Goal: Information Seeking & Learning: Learn about a topic

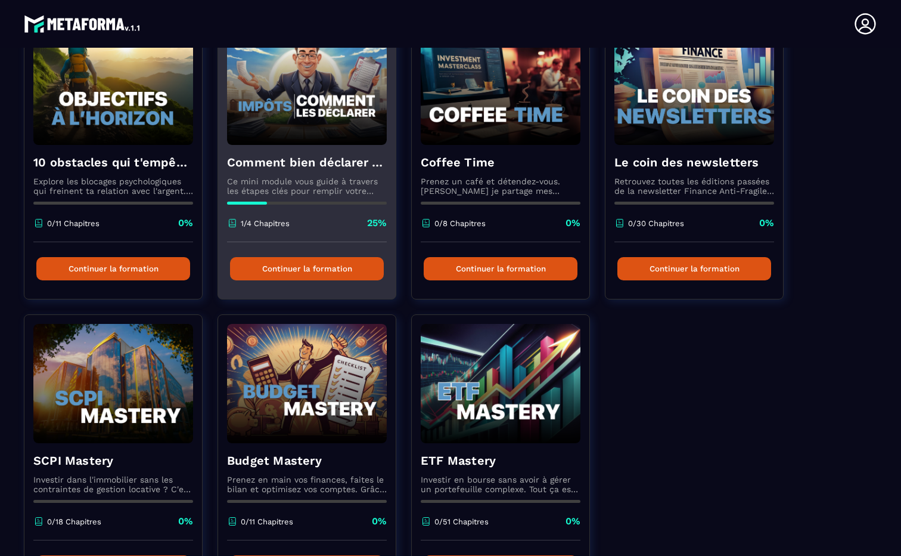
scroll to position [221, 0]
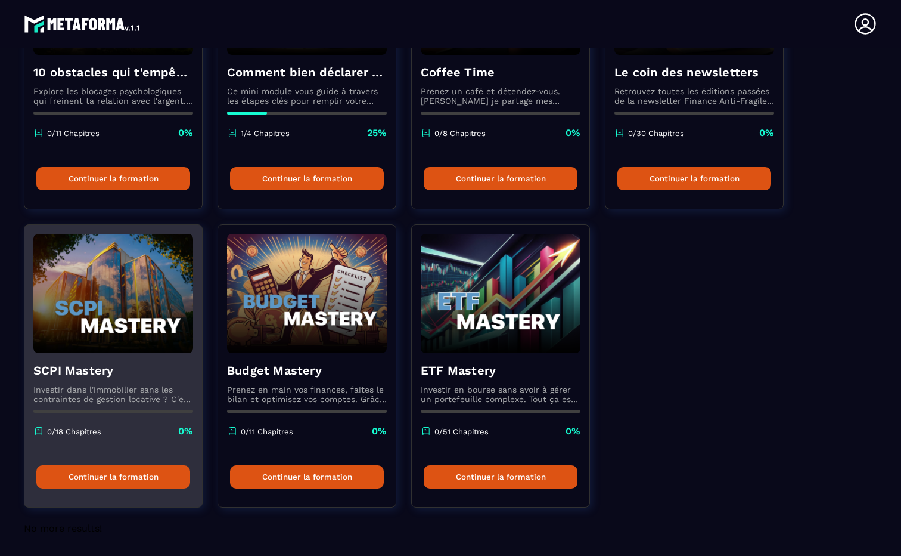
click at [95, 374] on h4 "SCPI Mastery" at bounding box center [113, 370] width 160 height 17
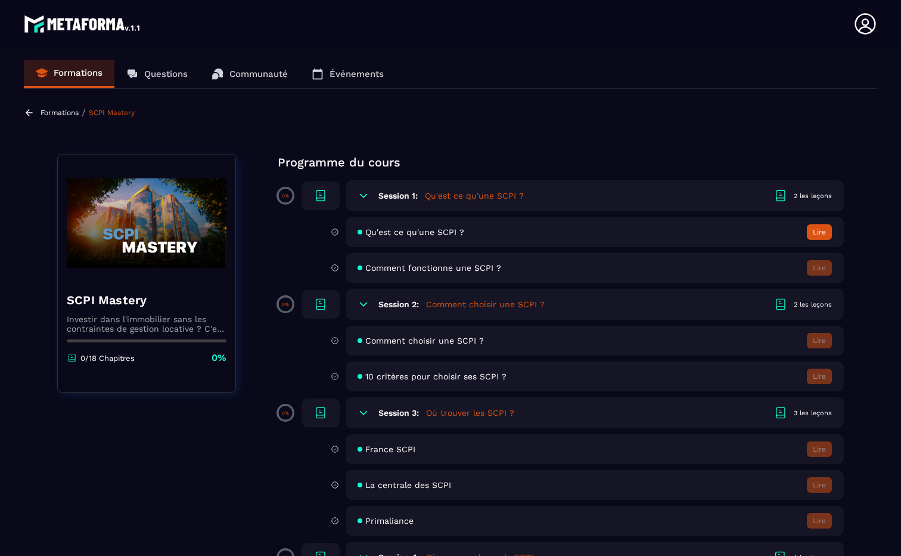
click at [814, 233] on button "Lire" at bounding box center [819, 231] width 25 height 15
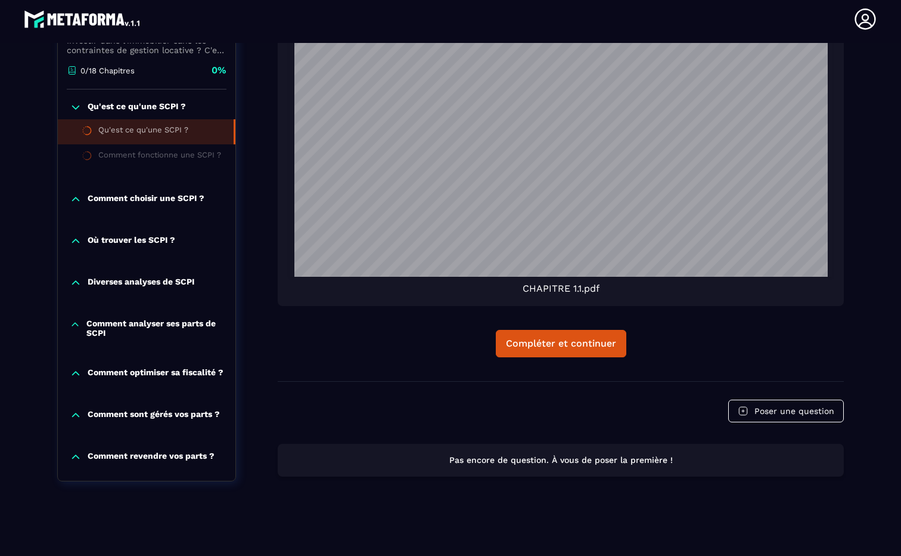
scroll to position [616, 0]
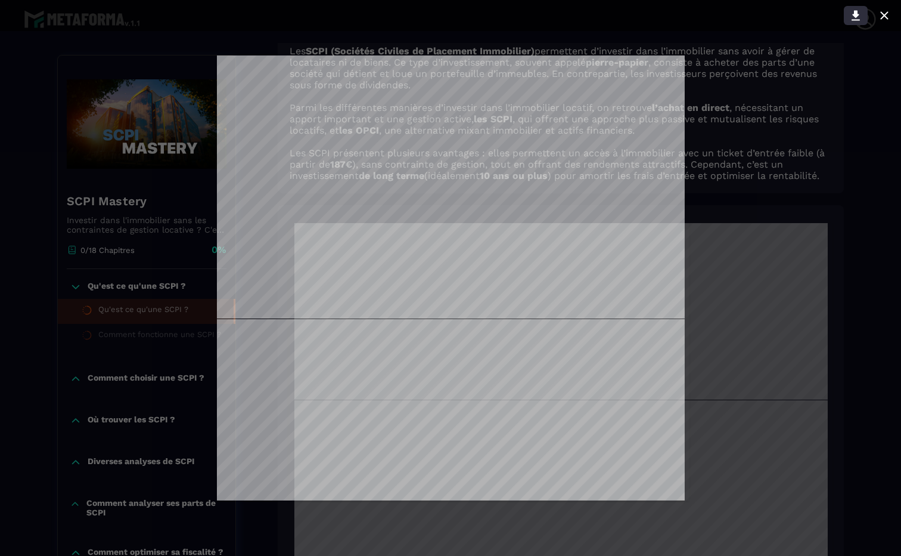
click at [855, 14] on icon at bounding box center [856, 16] width 8 height 10
click at [887, 19] on icon at bounding box center [884, 15] width 8 height 8
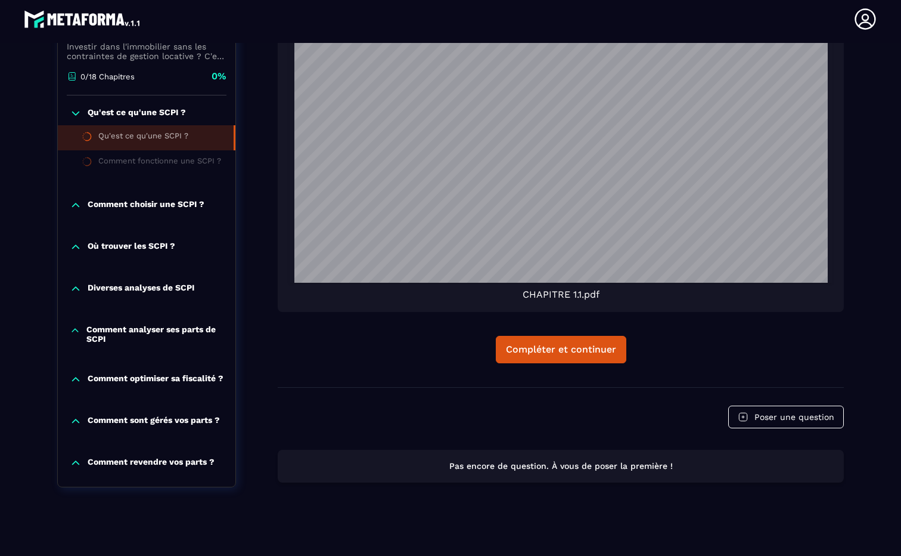
scroll to position [1039, 0]
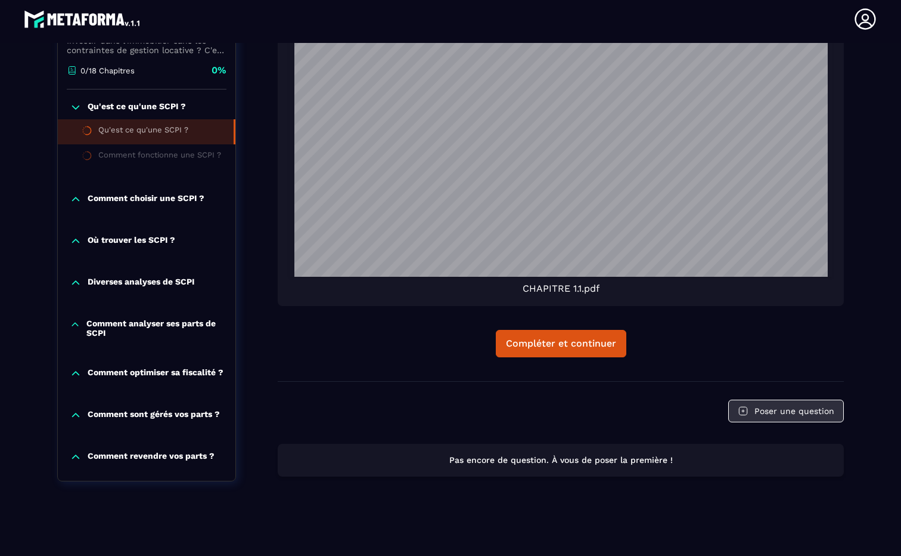
click at [762, 417] on button "Poser une question" at bounding box center [786, 410] width 116 height 23
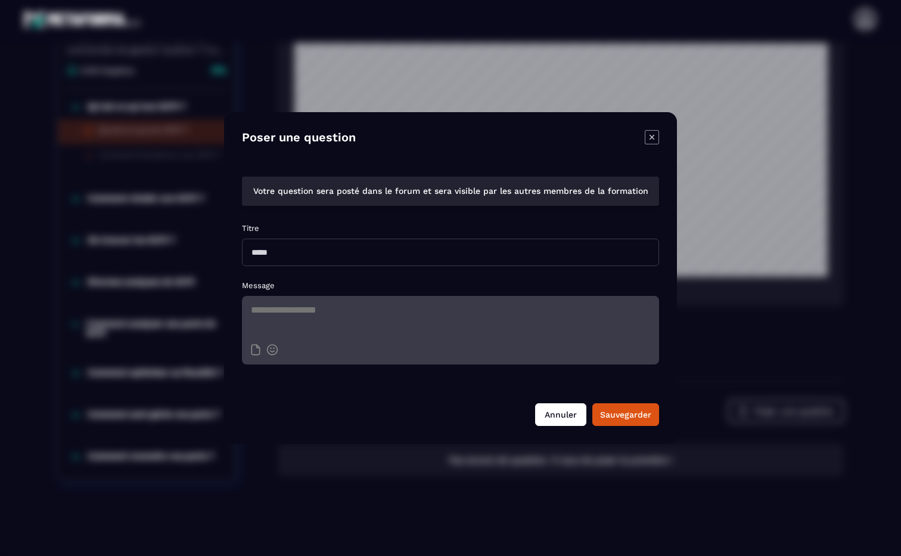
click at [558, 418] on button "Annuler" at bounding box center [560, 414] width 51 height 23
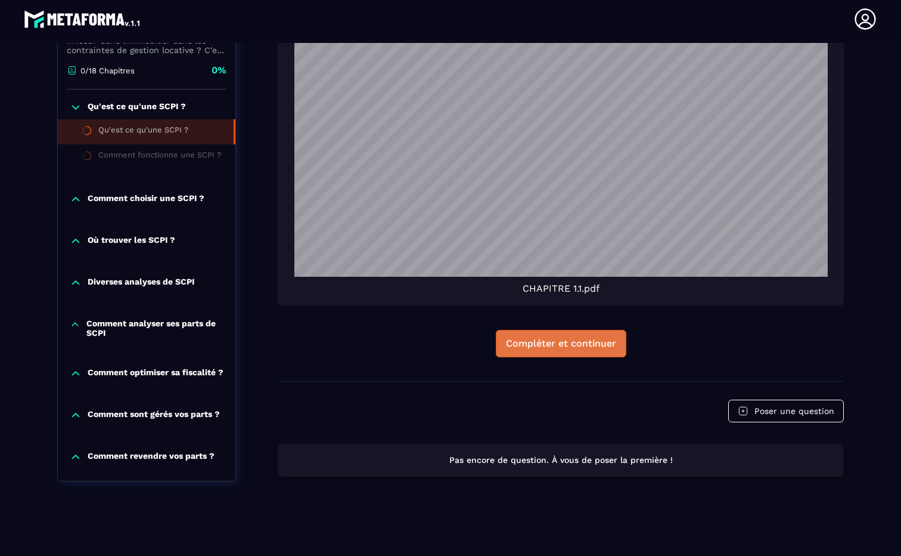
click at [560, 351] on button "Compléter et continuer" at bounding box center [561, 343] width 131 height 27
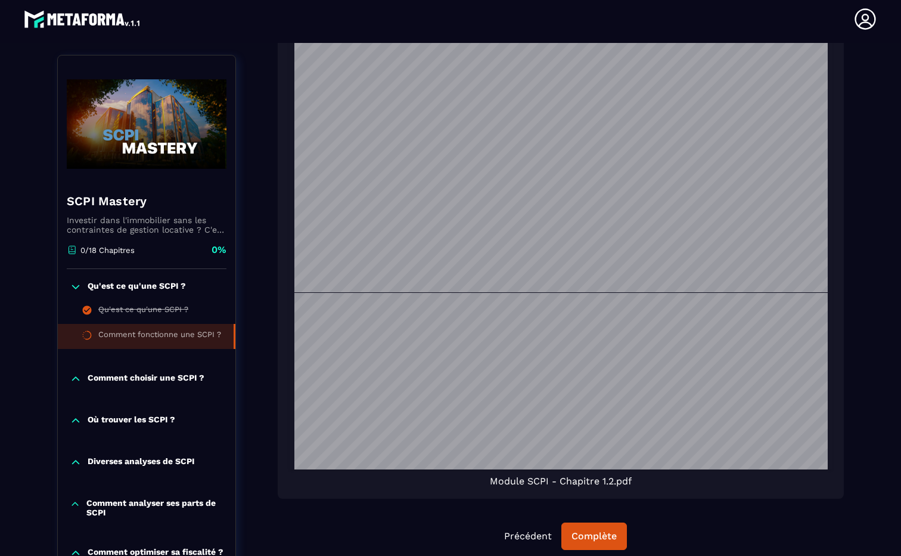
scroll to position [924, 0]
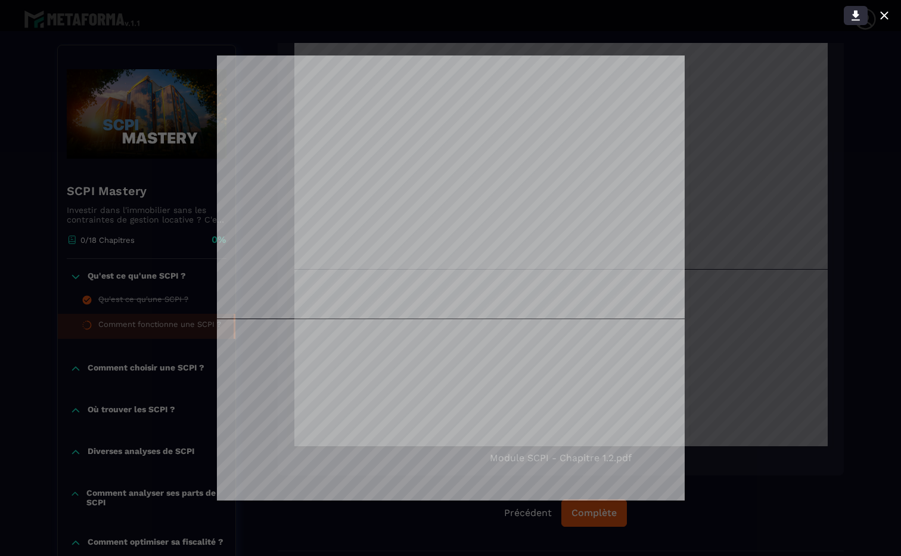
click at [858, 15] on icon at bounding box center [856, 15] width 14 height 14
click at [885, 17] on icon at bounding box center [884, 15] width 8 height 8
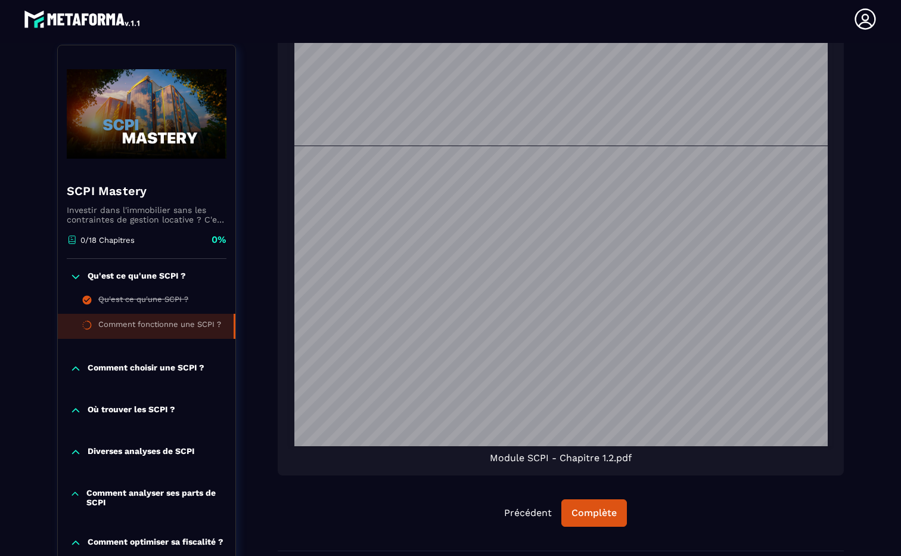
scroll to position [932, 0]
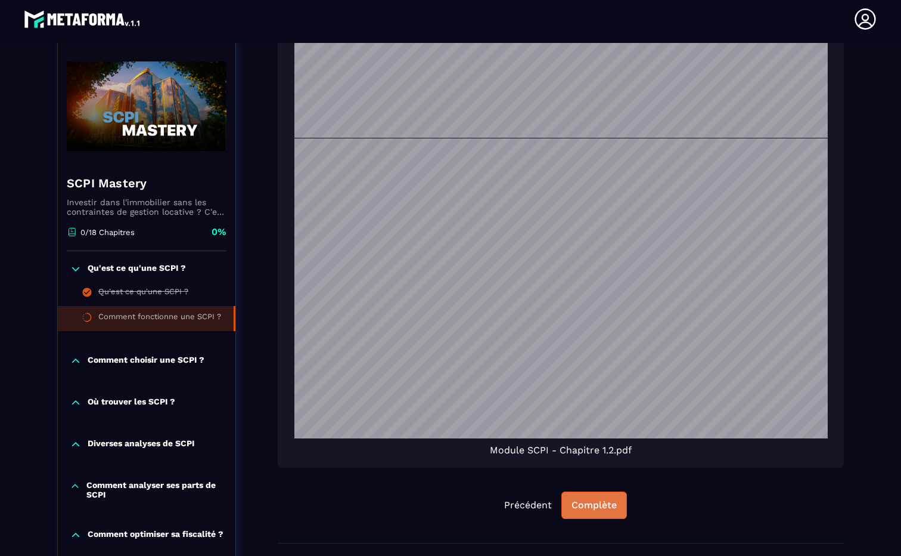
click at [593, 519] on button "Complète" at bounding box center [595, 504] width 66 height 27
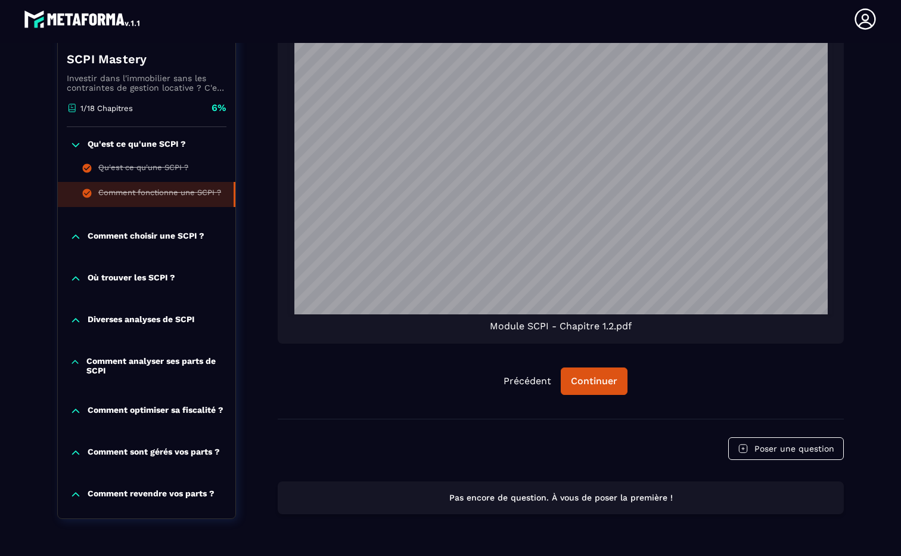
scroll to position [1063, 0]
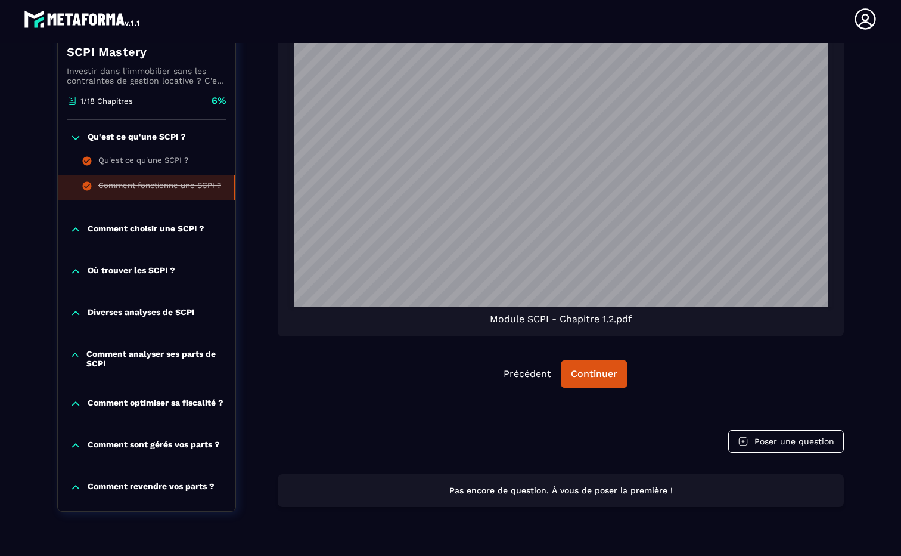
click at [163, 493] on p "Comment revendre vos parts ?" at bounding box center [151, 487] width 127 height 12
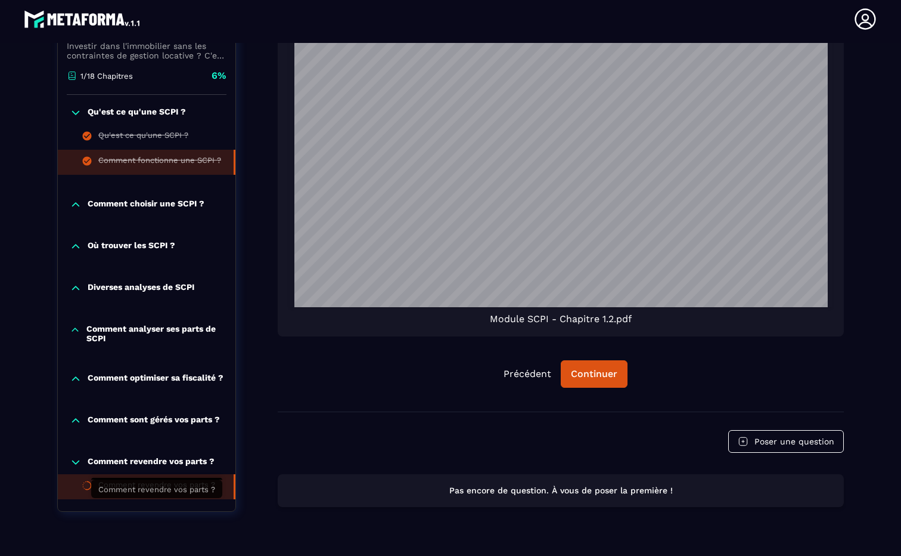
click at [170, 493] on div "Comment revendre vos parts ?" at bounding box center [156, 486] width 117 height 13
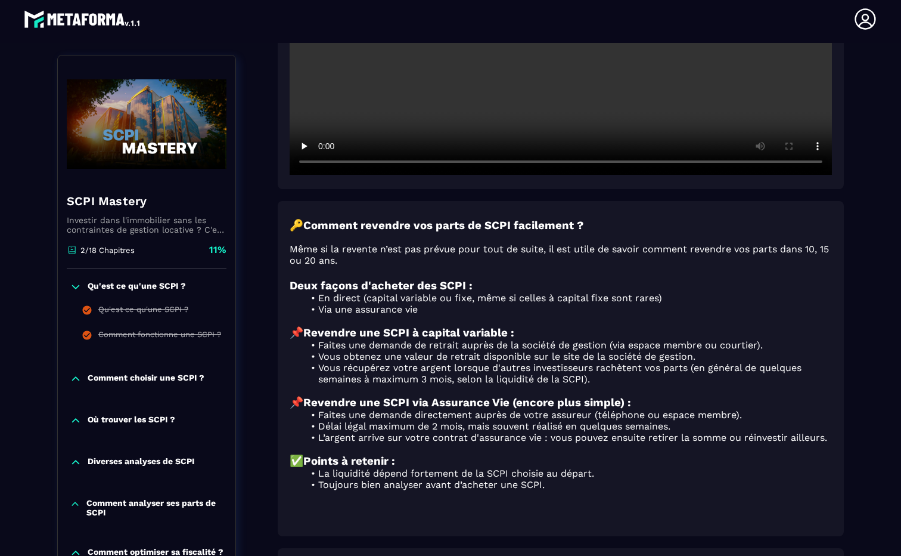
scroll to position [594, 0]
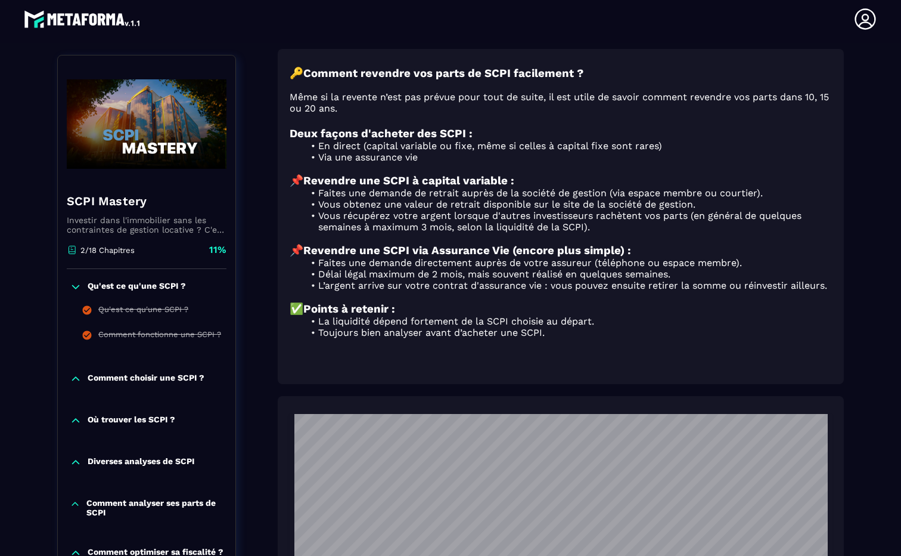
click at [177, 373] on p "Comment choisir une SCPI ?" at bounding box center [146, 379] width 117 height 12
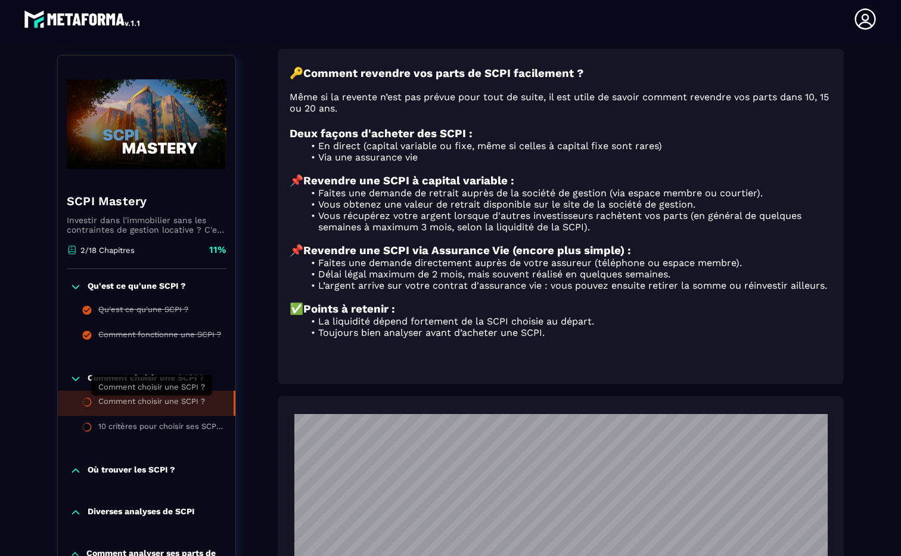
click at [191, 400] on div "Comment choisir une SCPI ?" at bounding box center [151, 402] width 107 height 13
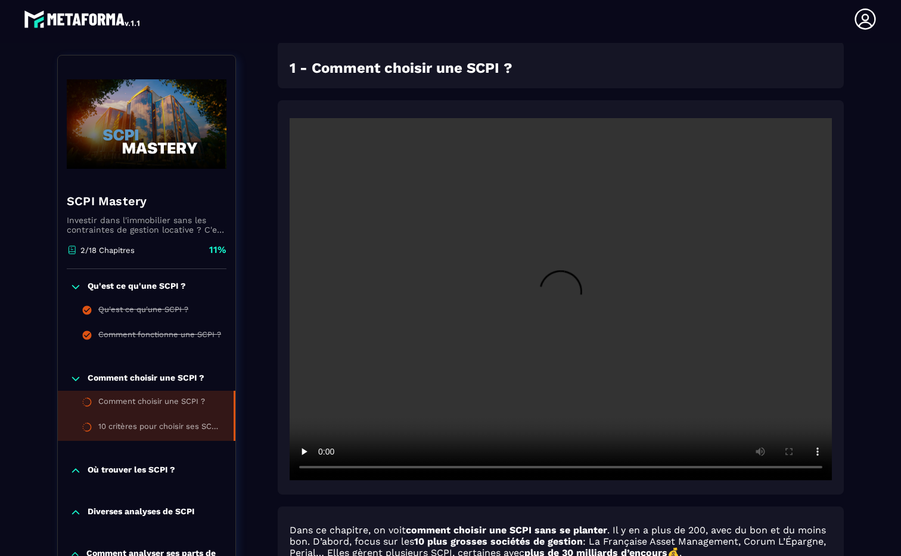
scroll to position [124, 0]
